Goal: Information Seeking & Learning: Learn about a topic

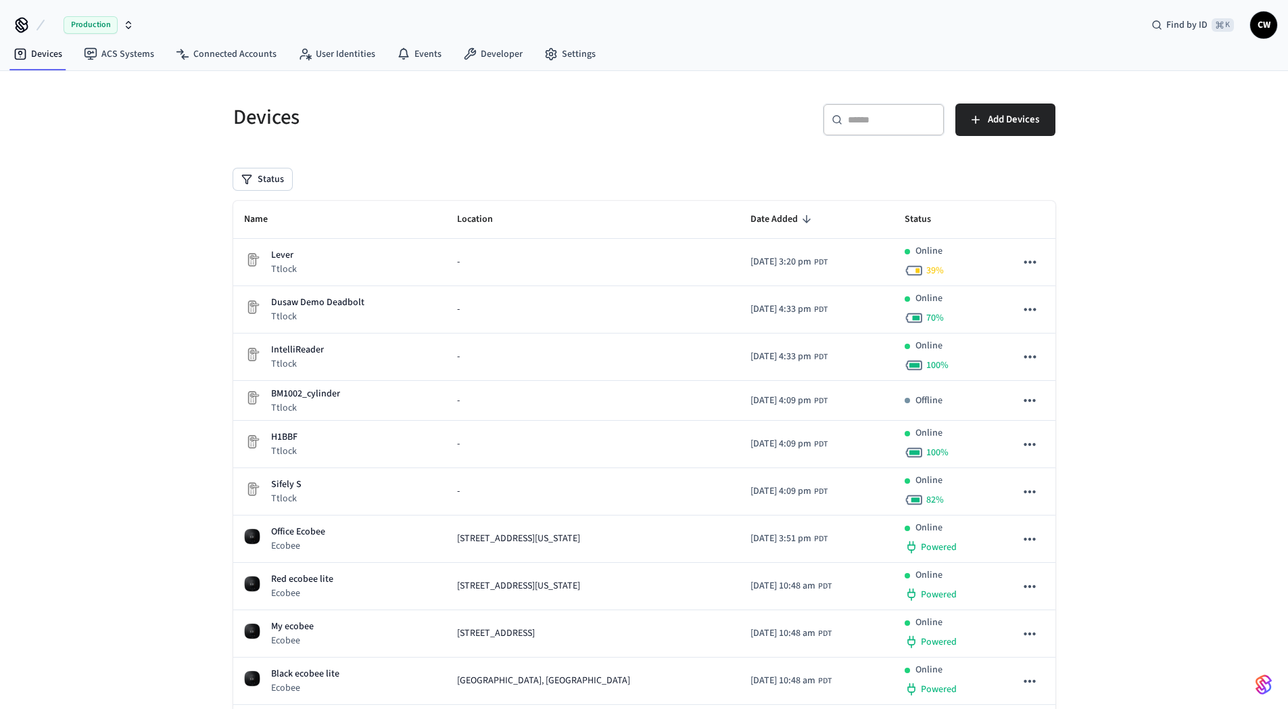
click at [61, 25] on button "Production" at bounding box center [93, 25] width 89 height 28
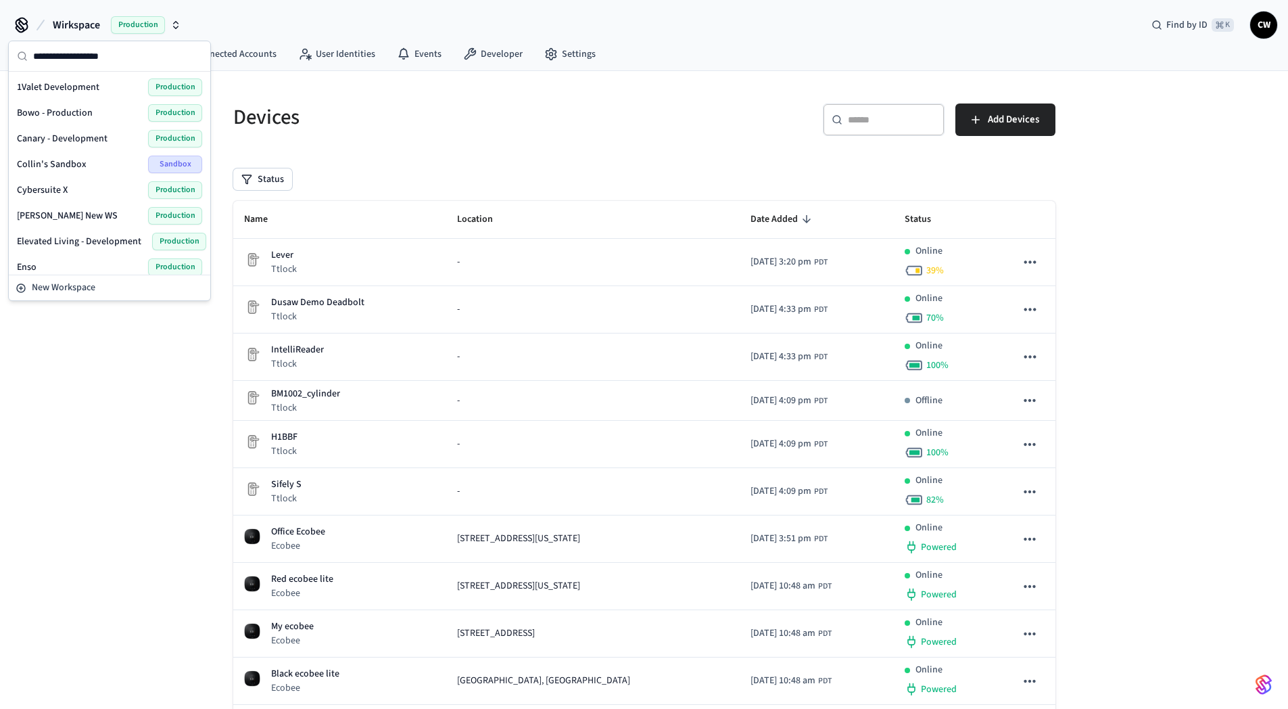
click at [100, 25] on button "Wirkspace Production" at bounding box center [117, 25] width 137 height 28
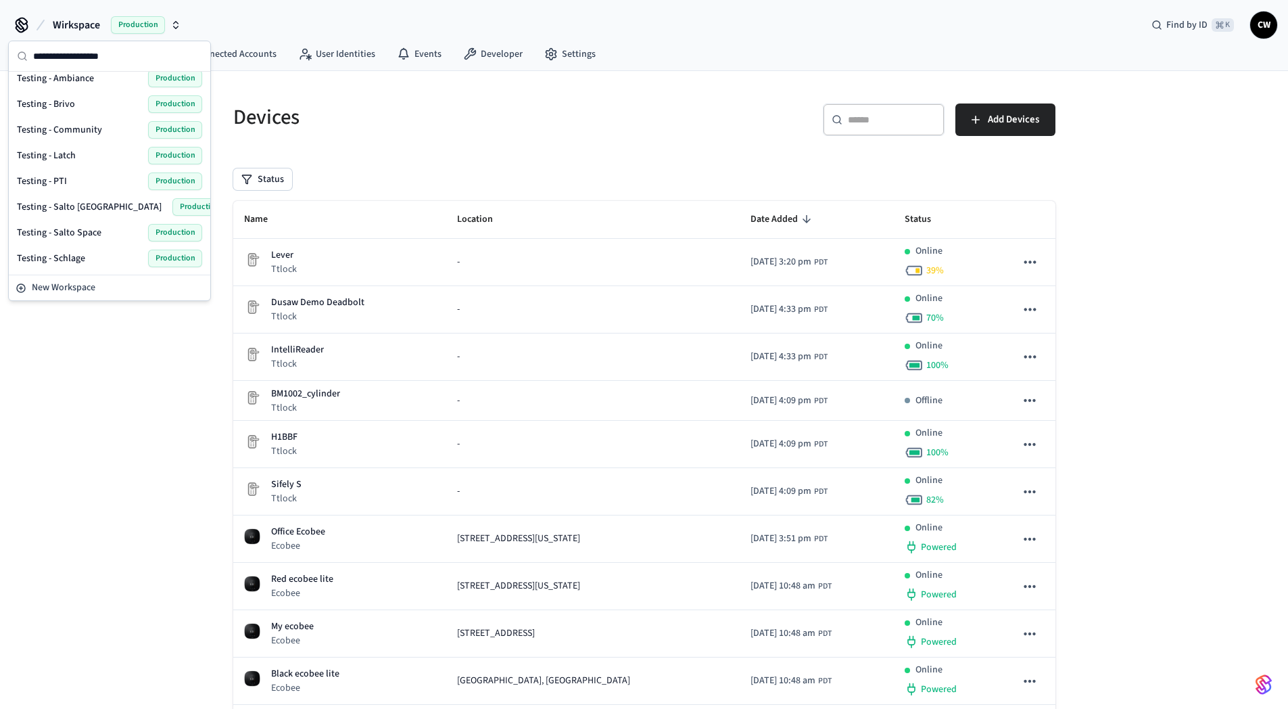
scroll to position [933, 0]
click at [31, 208] on span "UAT" at bounding box center [25, 208] width 16 height 14
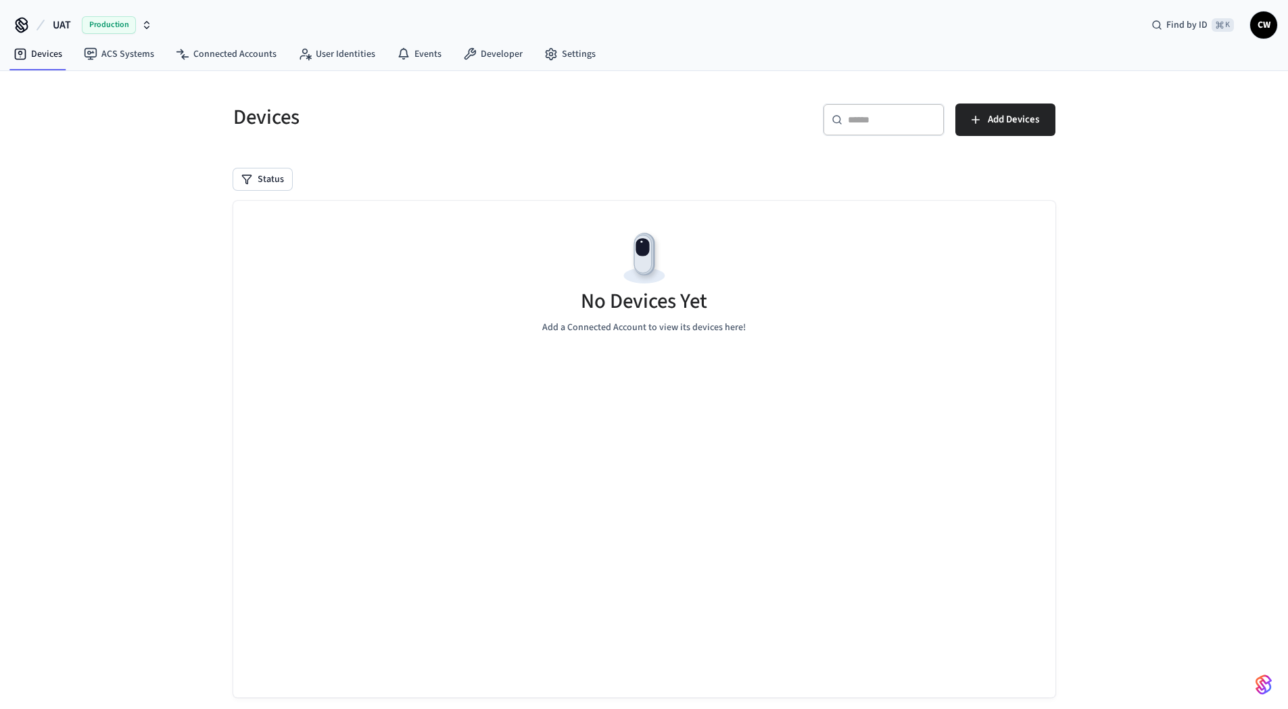
click at [141, 218] on div "Devices ​ ​ Add Devices Status No Devices Yet Add a Connected Account to view i…" at bounding box center [644, 402] width 1288 height 662
click at [106, 62] on link "ACS Systems" at bounding box center [119, 54] width 92 height 24
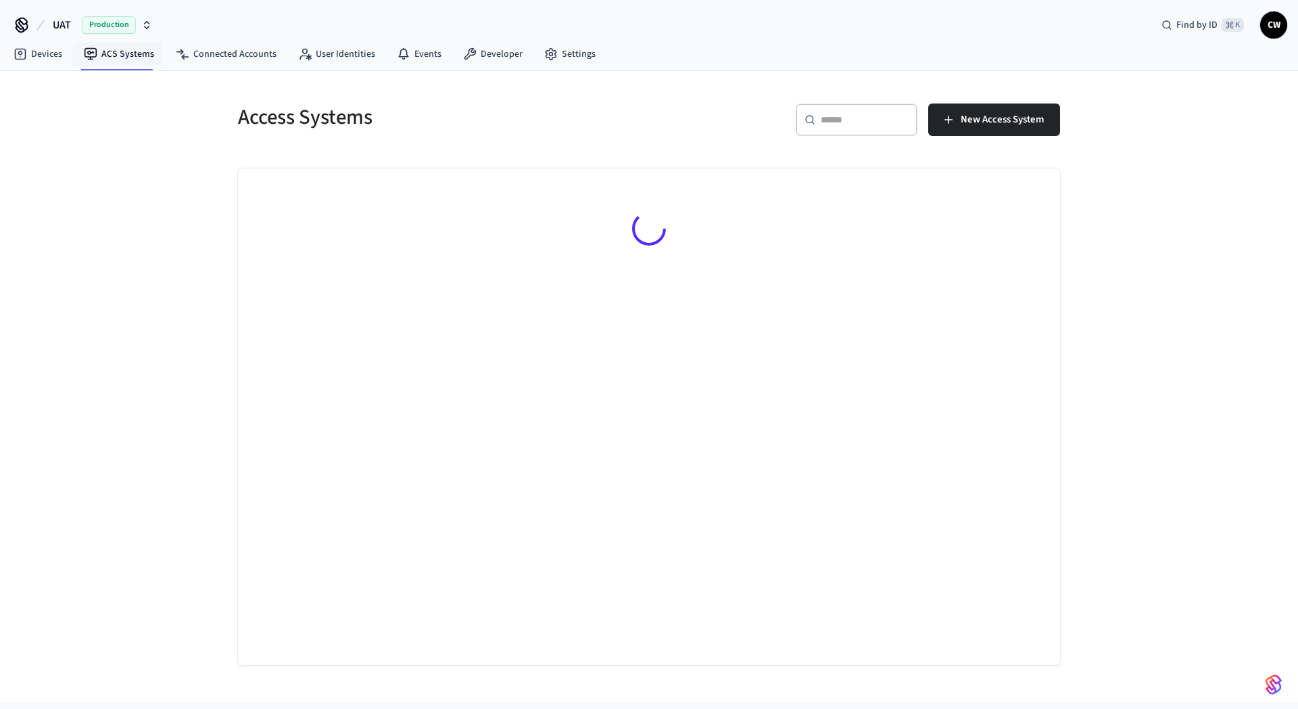
click at [124, 233] on div "Access Systems ​ ​ New Access System" at bounding box center [649, 386] width 1298 height 630
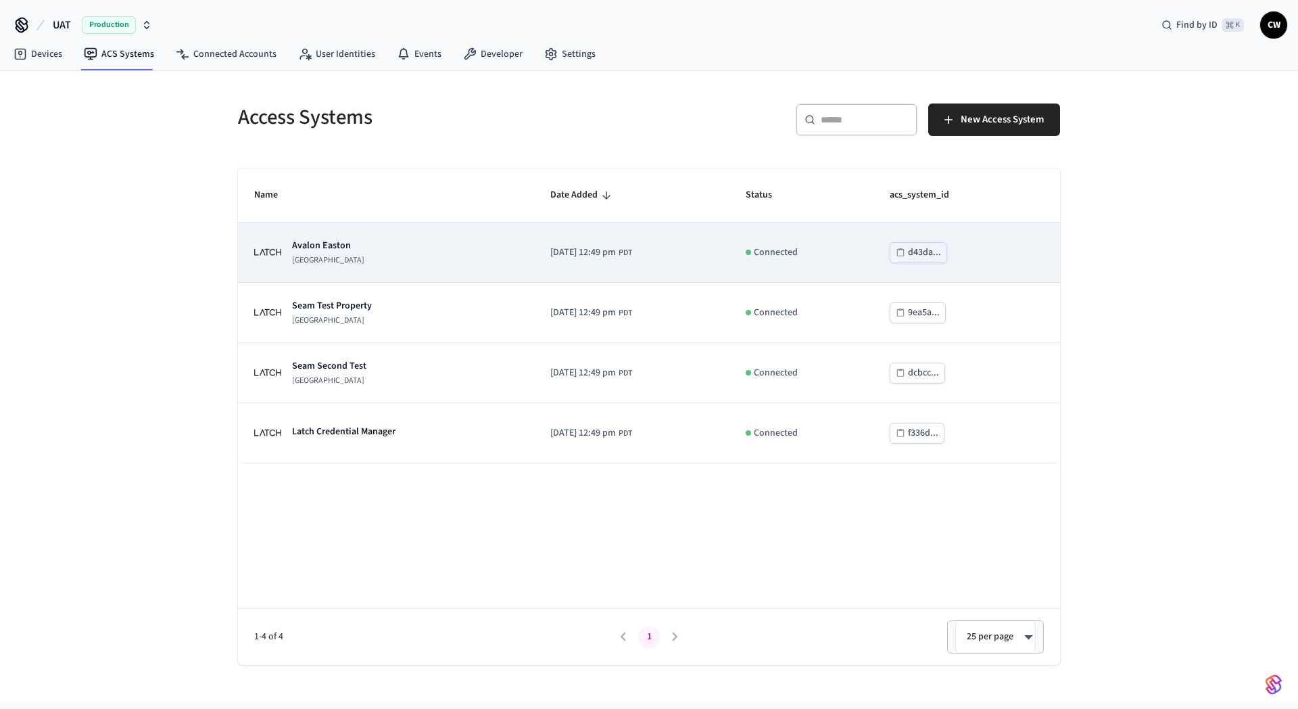
click at [359, 245] on div "[GEOGRAPHIC_DATA]" at bounding box center [386, 252] width 264 height 27
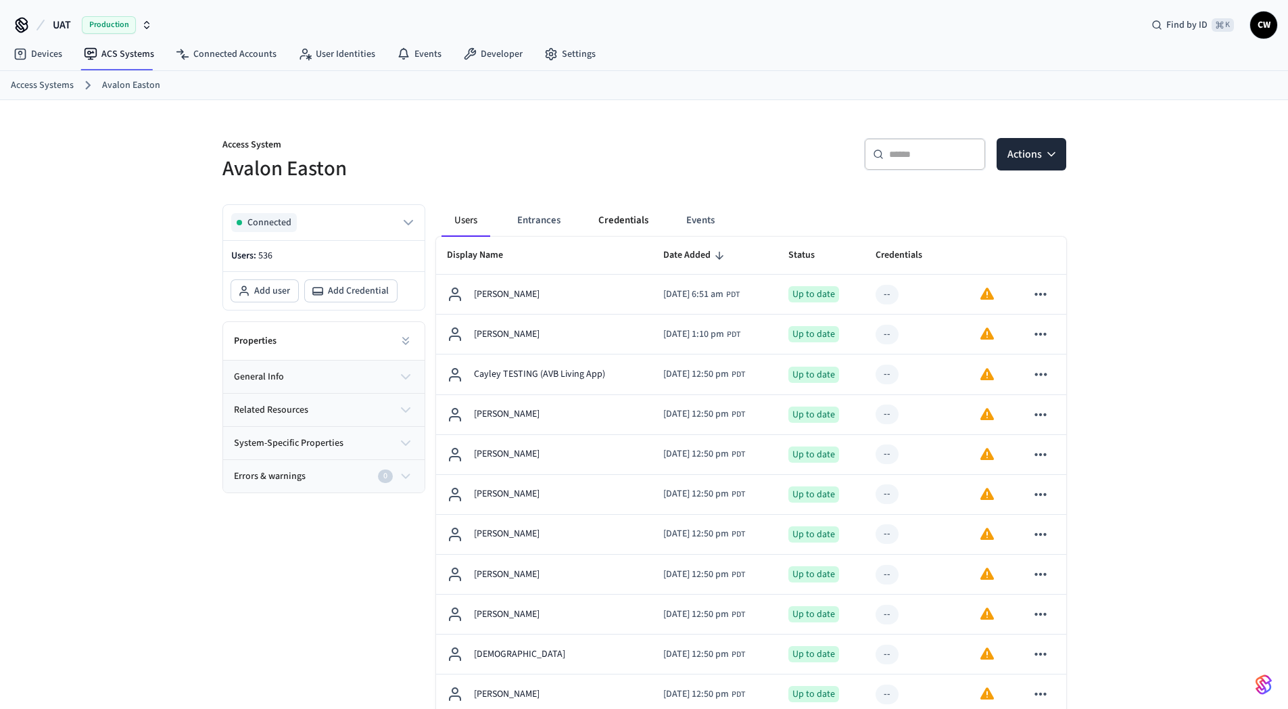
click at [629, 216] on button "Credentials" at bounding box center [624, 220] width 72 height 32
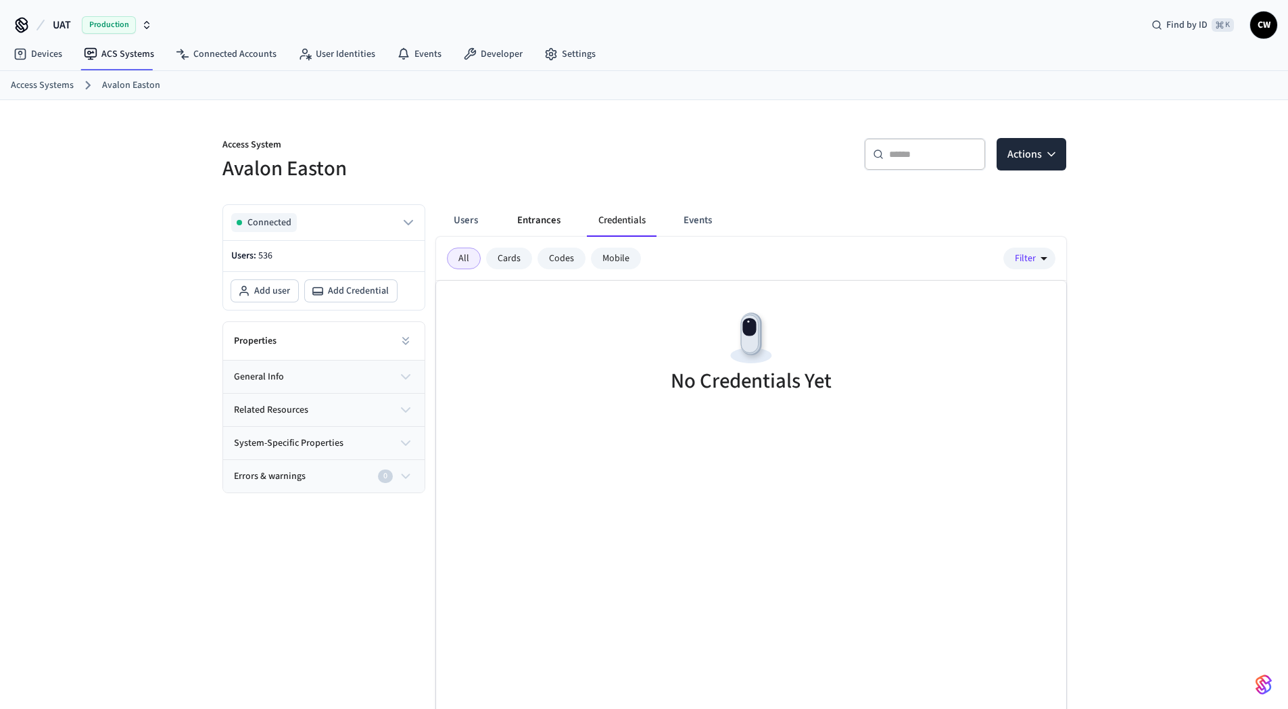
click at [542, 220] on button "Entrances" at bounding box center [539, 220] width 65 height 32
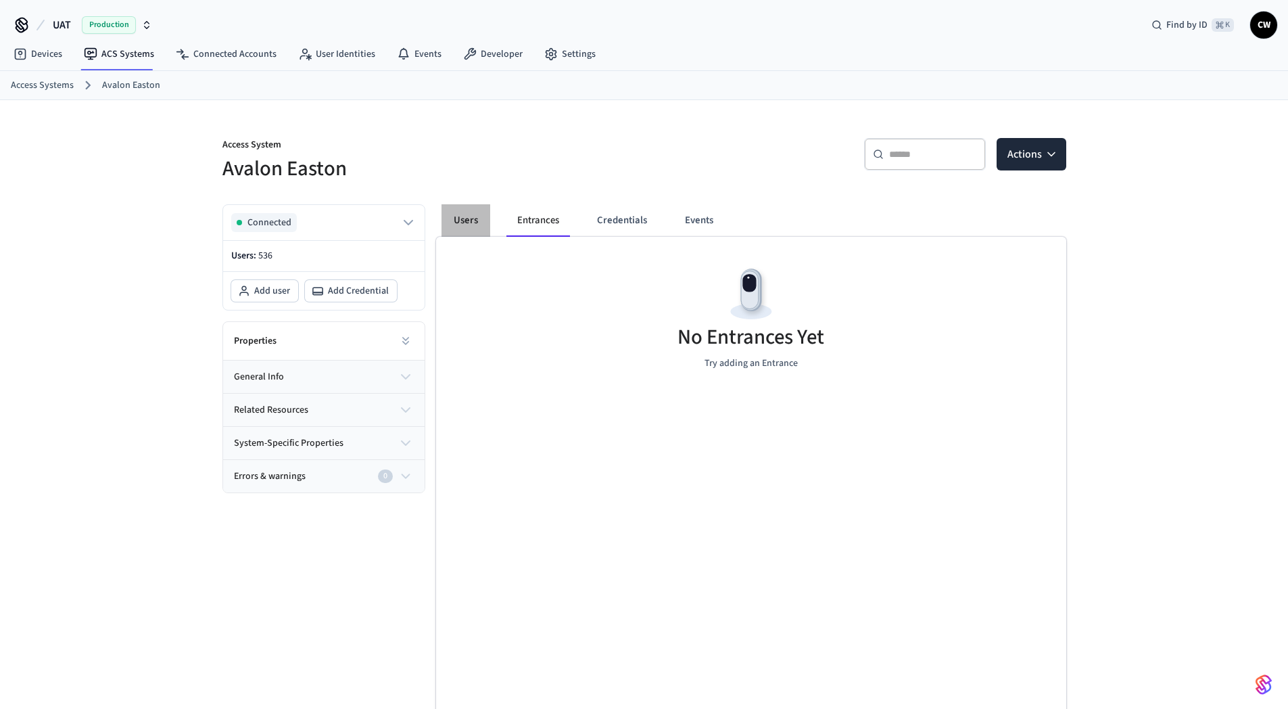
click at [461, 220] on button "Users" at bounding box center [466, 220] width 49 height 32
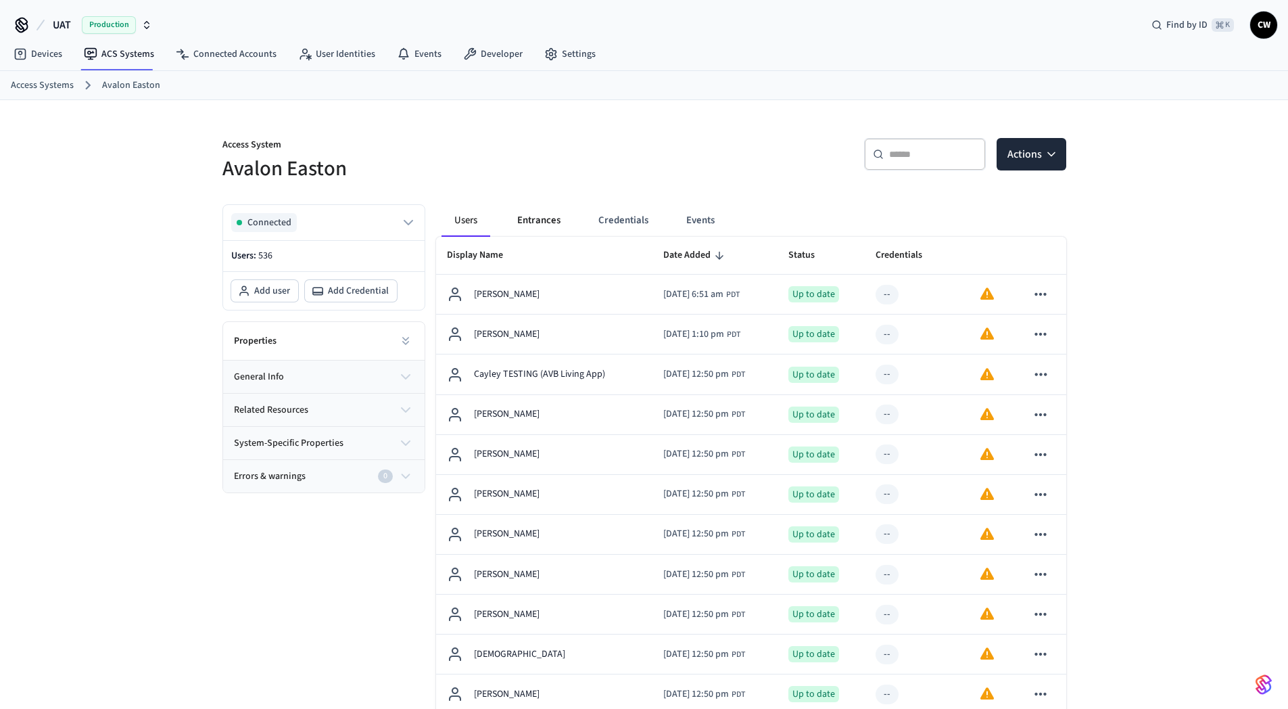
click at [540, 225] on button "Entrances" at bounding box center [539, 220] width 65 height 32
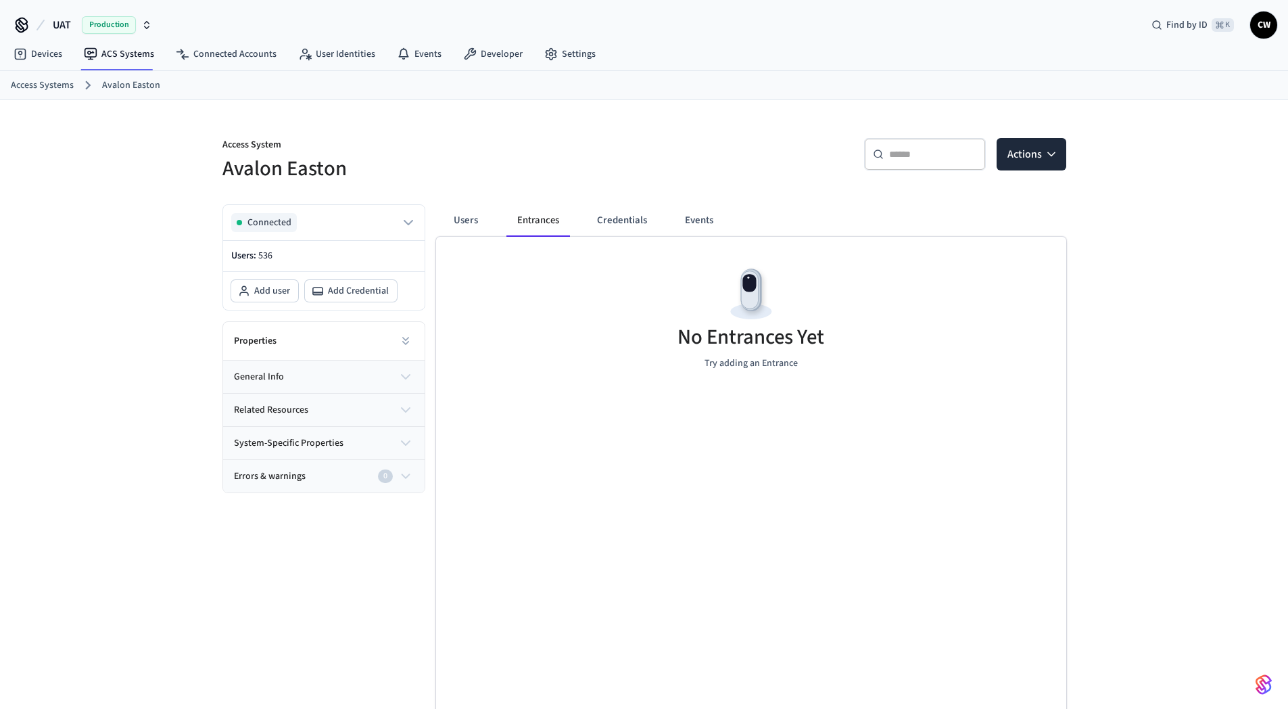
click at [507, 179] on h5 "Avalon Easton" at bounding box center [430, 169] width 414 height 28
click at [454, 211] on button "Users" at bounding box center [466, 220] width 49 height 32
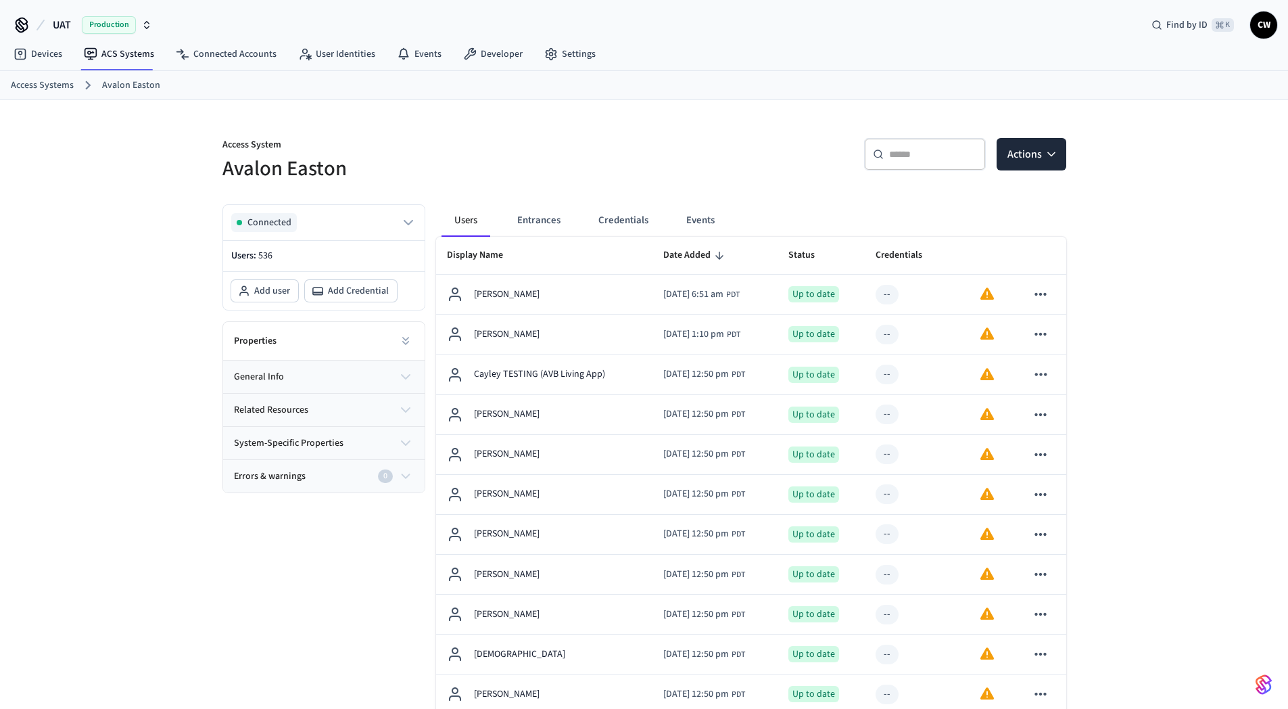
click at [242, 151] on p "Access System" at bounding box center [430, 146] width 414 height 17
click at [333, 335] on div "Properties" at bounding box center [324, 341] width 202 height 39
click at [388, 346] on div "Properties" at bounding box center [324, 341] width 202 height 39
click at [400, 341] on icon at bounding box center [406, 341] width 14 height 14
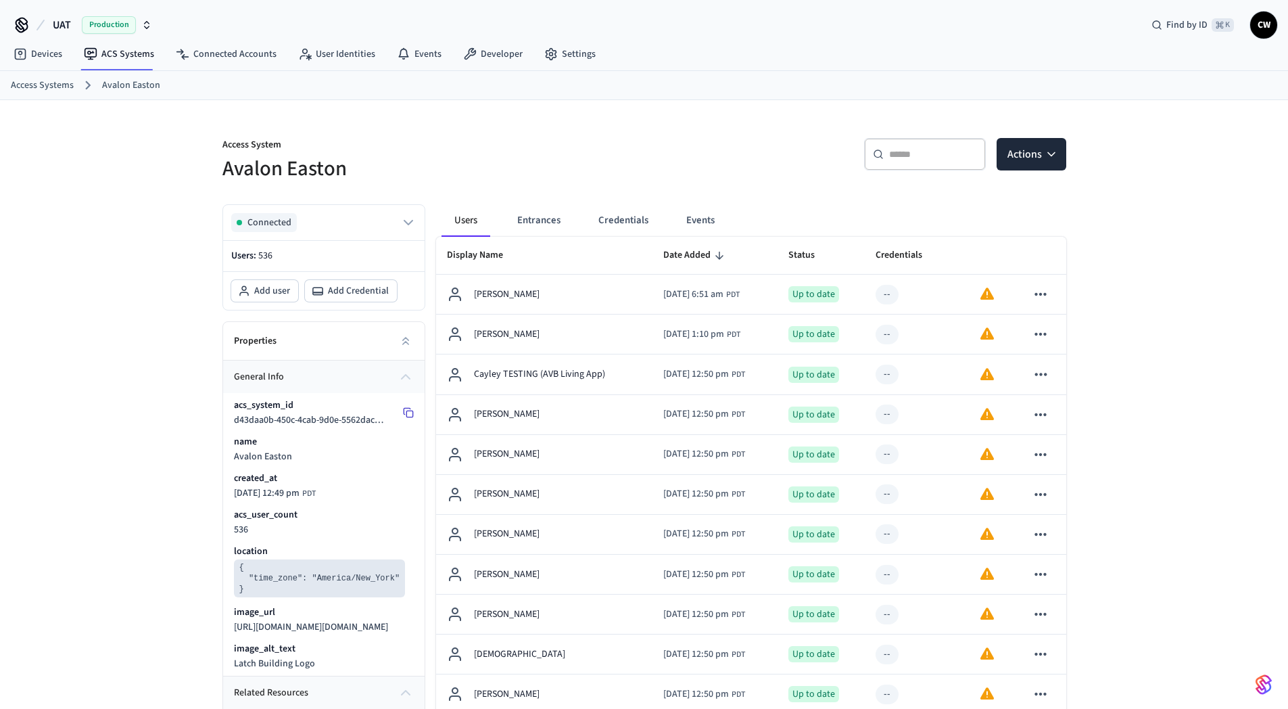
click at [408, 413] on icon at bounding box center [408, 412] width 11 height 11
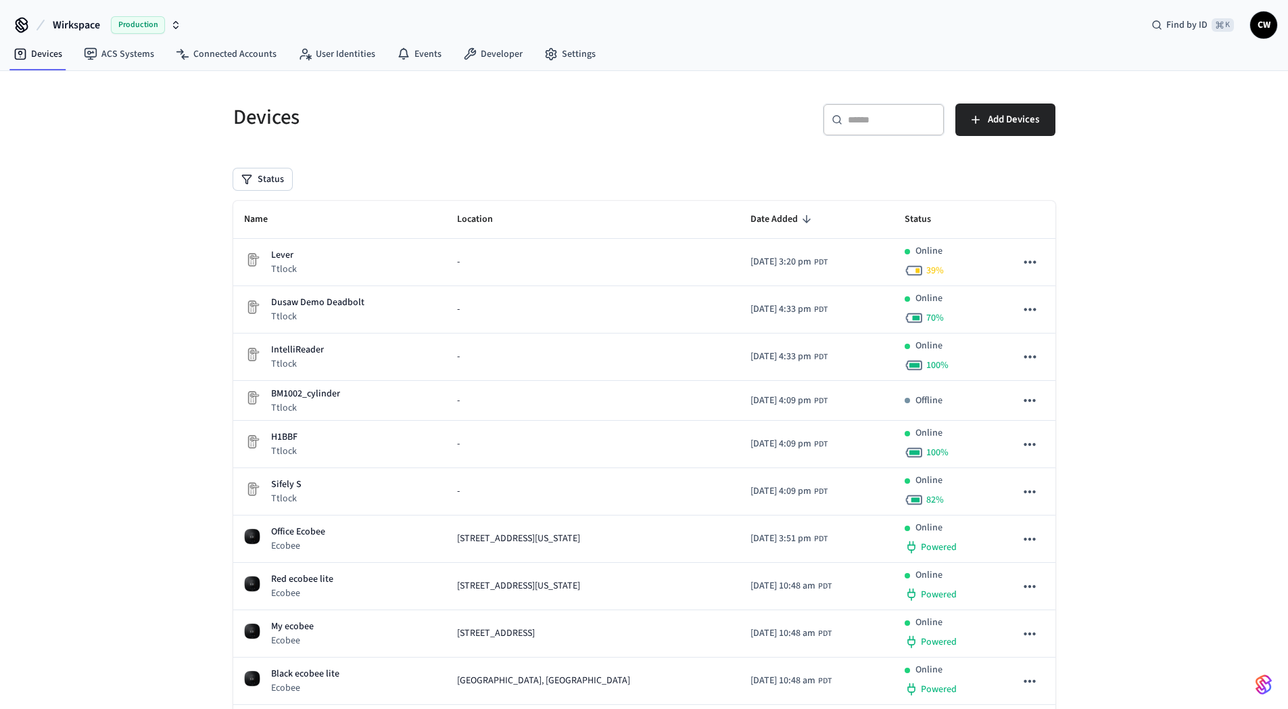
click at [57, 30] on span "Wirkspace" at bounding box center [76, 25] width 47 height 16
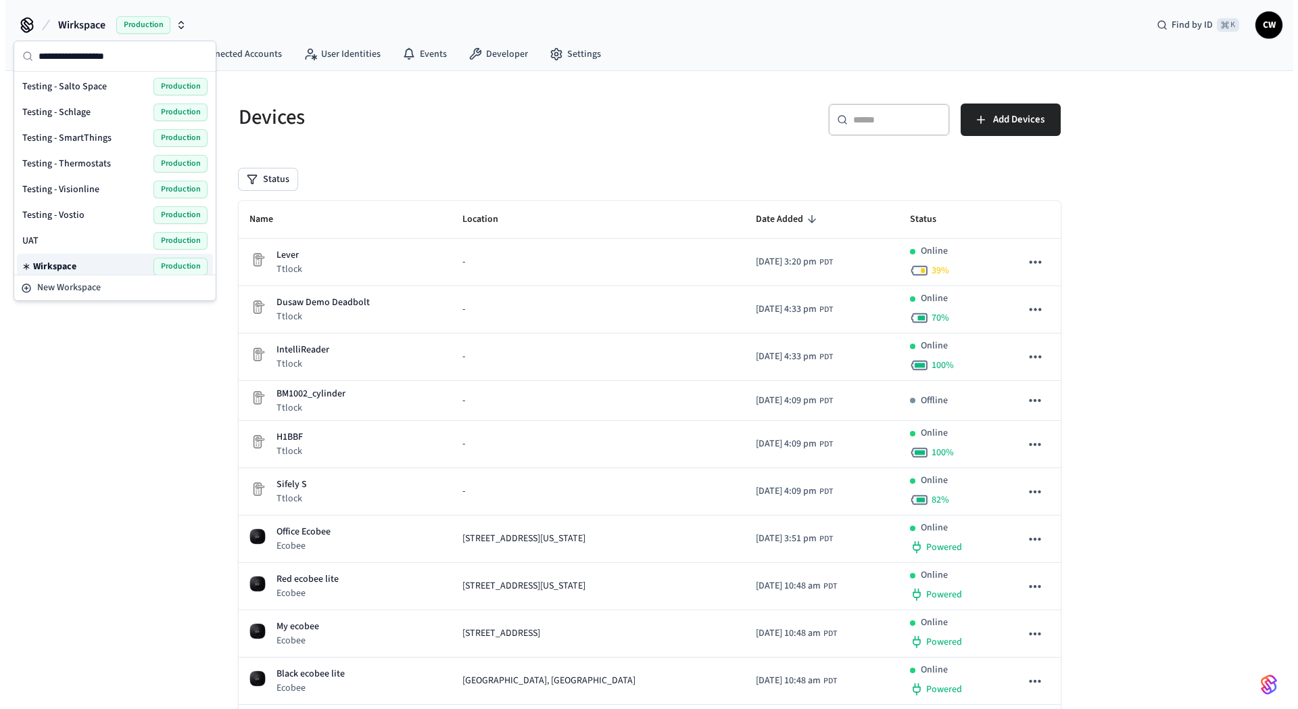
scroll to position [933, 0]
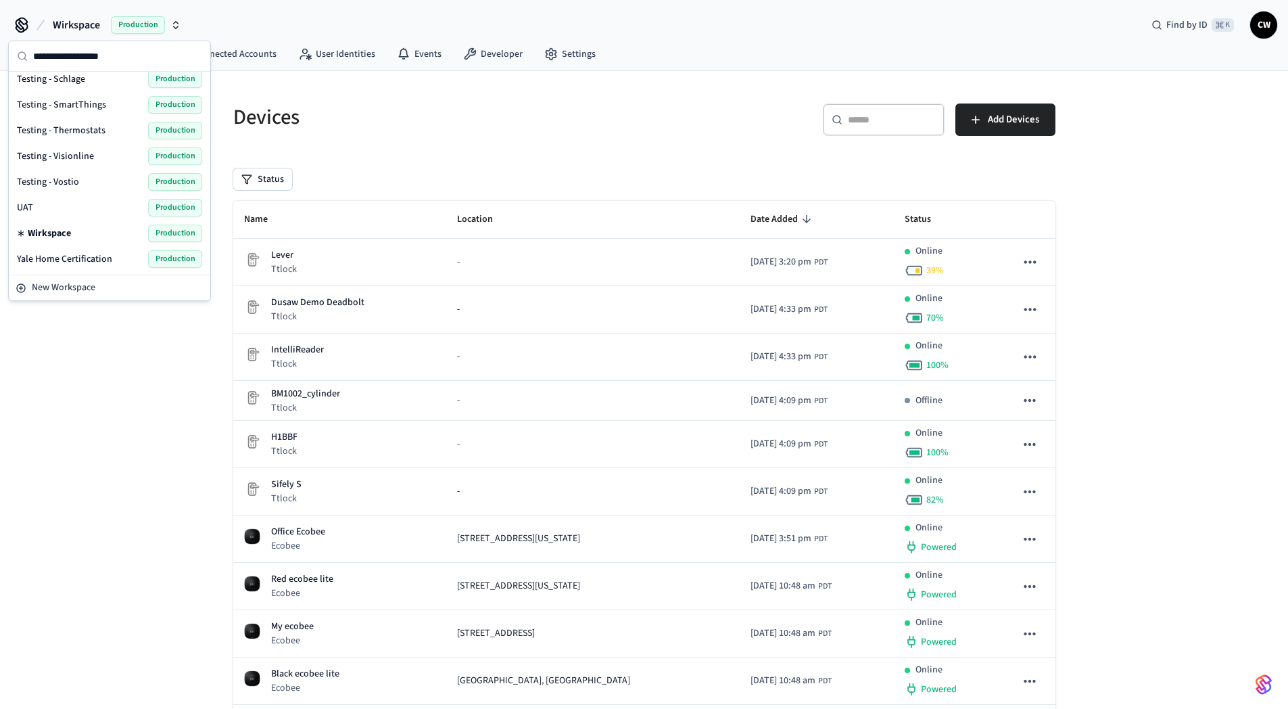
click at [39, 202] on div "UAT Production" at bounding box center [109, 208] width 185 height 18
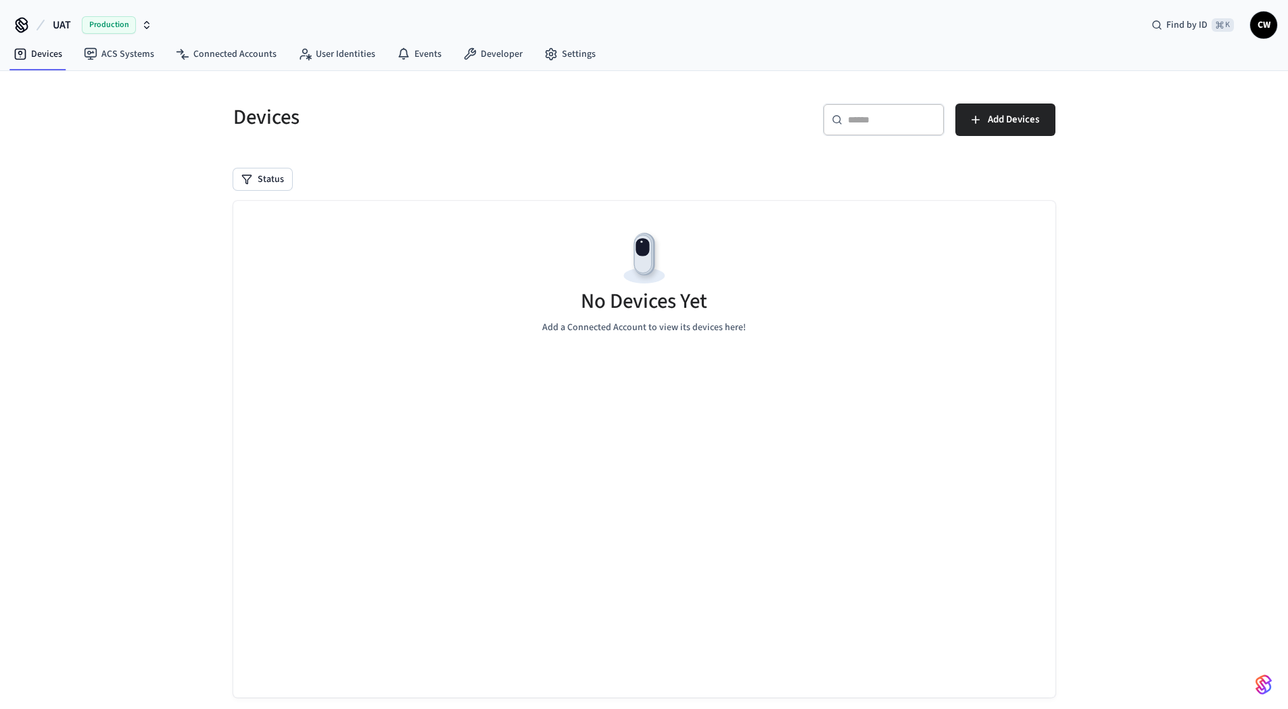
click at [141, 203] on div "Devices ​ ​ Add Devices Status No Devices Yet Add a Connected Account to view i…" at bounding box center [644, 402] width 1288 height 662
click at [93, 53] on icon at bounding box center [91, 54] width 14 height 14
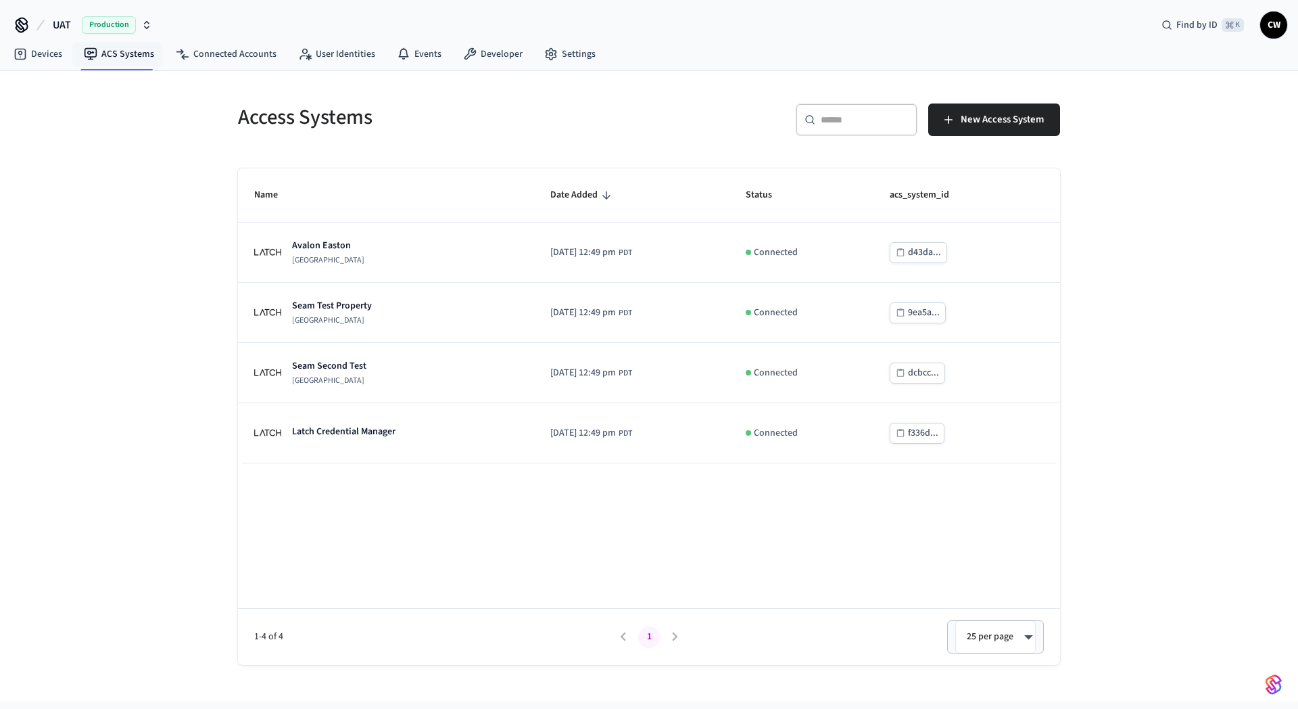
click at [99, 252] on div "Access Systems ​ ​ New Access System Name Date Added Status acs_system_id Avalo…" at bounding box center [649, 386] width 1298 height 630
click at [148, 302] on div "Access Systems ​ ​ New Access System Name Date Added Status acs_system_id Avalo…" at bounding box center [649, 386] width 1298 height 630
click at [351, 111] on h5 "Access Systems" at bounding box center [439, 117] width 403 height 28
click at [334, 116] on h5 "Access Systems" at bounding box center [439, 117] width 403 height 28
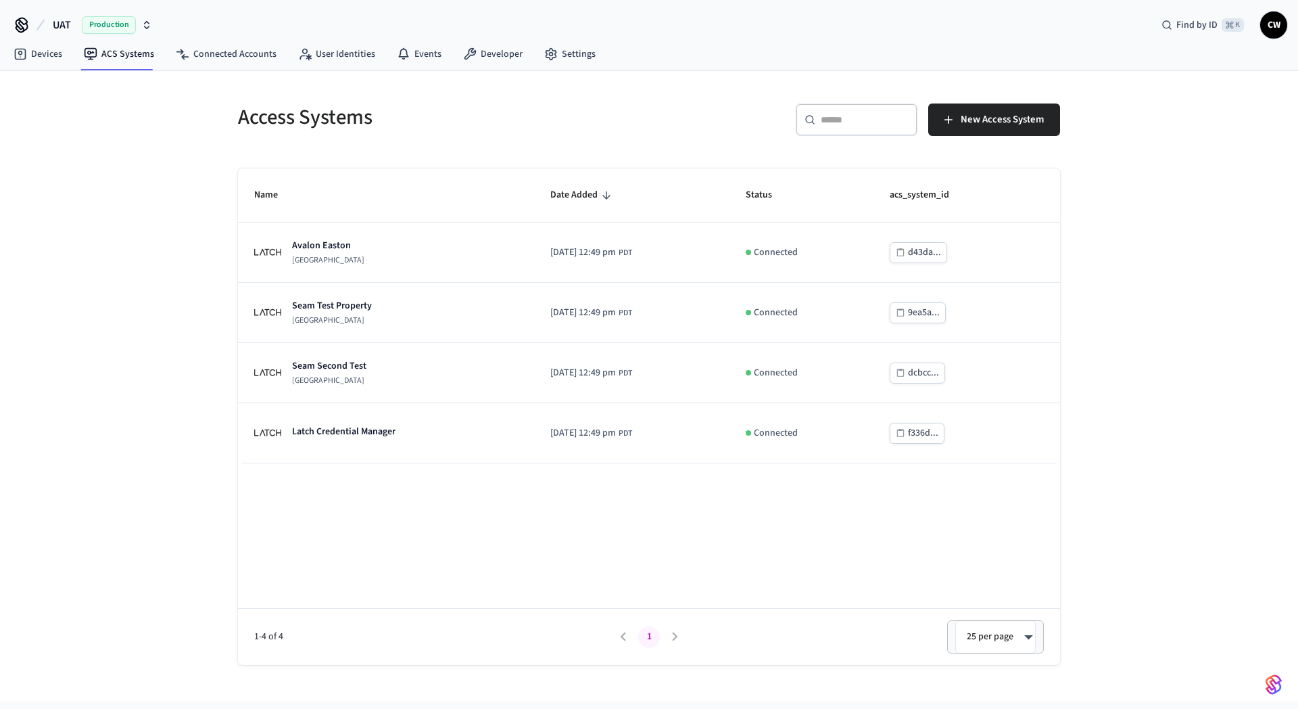
click at [284, 123] on h5 "Access Systems" at bounding box center [439, 117] width 403 height 28
click at [453, 117] on h5 "Access Systems" at bounding box center [439, 117] width 403 height 28
click at [579, 107] on h5 "Access Systems" at bounding box center [439, 117] width 403 height 28
click at [154, 126] on div "Access Systems ​ ​ New Access System Name Date Added Status acs_system_id Avalo…" at bounding box center [649, 386] width 1298 height 630
